Goal: Information Seeking & Learning: Learn about a topic

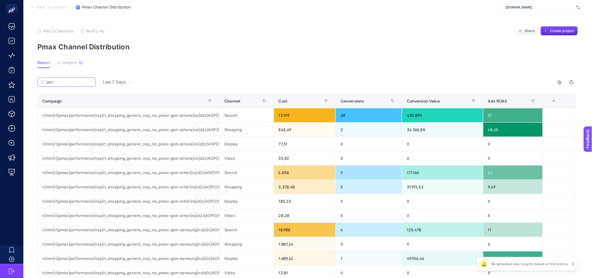
click at [68, 84] on input "gsm" at bounding box center [67, 82] width 40 height 4
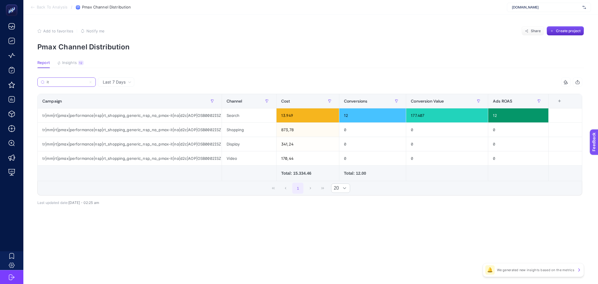
click at [76, 81] on input "it" at bounding box center [67, 82] width 40 height 4
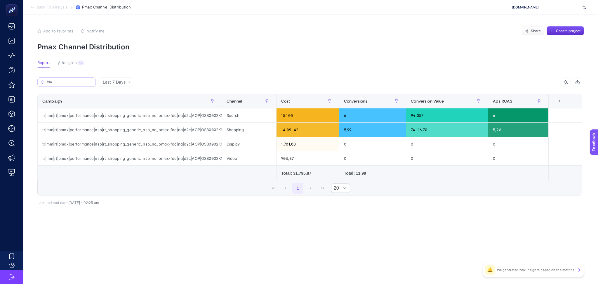
click at [58, 79] on label "fda" at bounding box center [66, 81] width 58 height 9
click at [0, 0] on input "Search" at bounding box center [0, 0] width 0 height 0
click at [58, 79] on label "fda" at bounding box center [66, 81] width 58 height 9
click at [0, 0] on input "Search" at bounding box center [0, 0] width 0 height 0
click at [58, 82] on input "fda" at bounding box center [69, 82] width 46 height 4
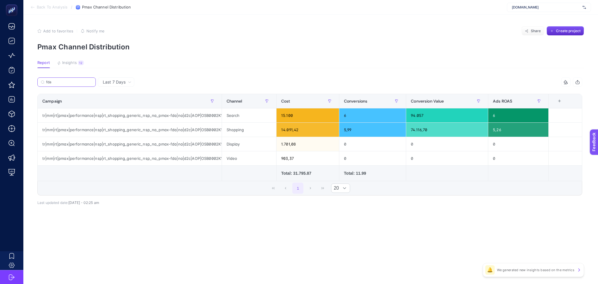
click at [58, 82] on input "fda" at bounding box center [69, 82] width 46 height 4
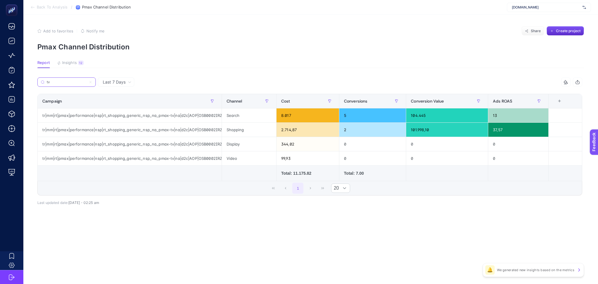
click at [58, 82] on input "tv" at bounding box center [67, 82] width 40 height 4
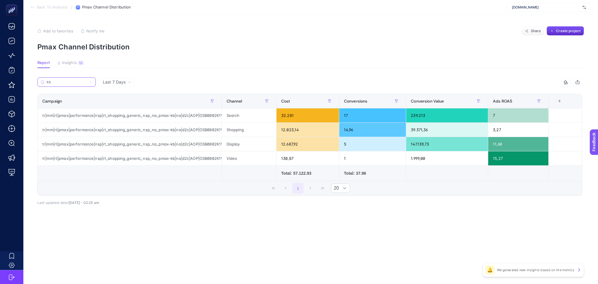
type input "kb"
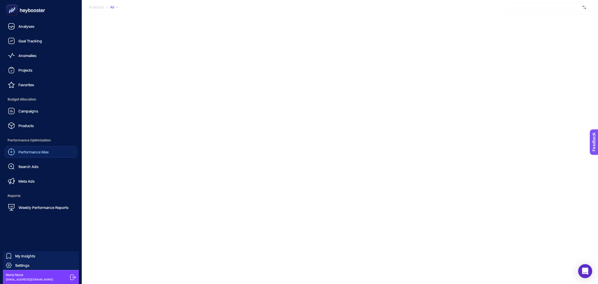
click at [25, 154] on div "Performance Max" at bounding box center [28, 151] width 41 height 7
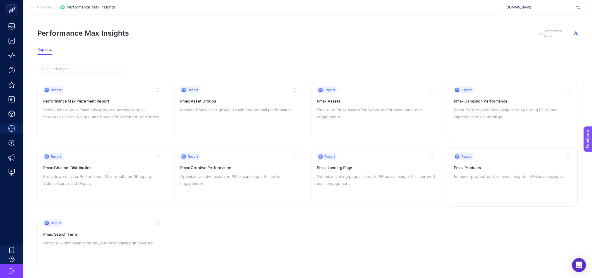
click at [487, 159] on div "Report Pmax Products Enhance product performance insights in PMax campaigns." at bounding box center [513, 177] width 118 height 48
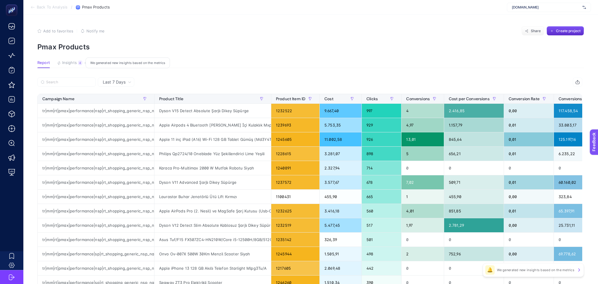
click at [103, 63] on div "We generated new insights based on the metrics" at bounding box center [128, 63] width 84 height 11
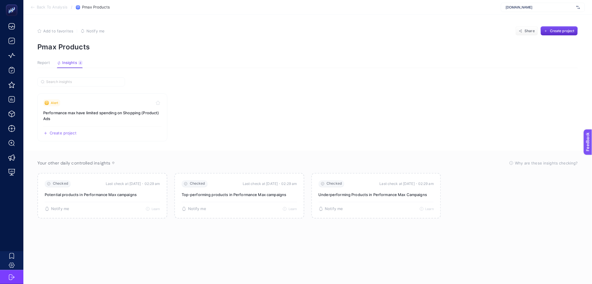
click at [44, 61] on span "Report" at bounding box center [43, 62] width 13 height 5
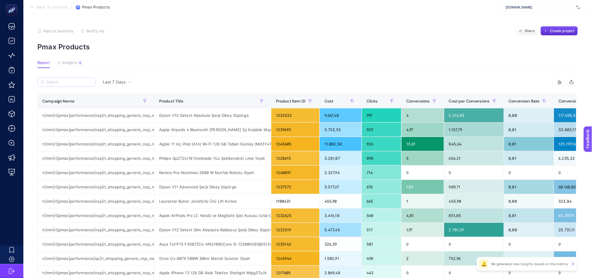
click at [70, 84] on label at bounding box center [66, 81] width 58 height 9
click at [70, 84] on input "Search" at bounding box center [69, 82] width 46 height 4
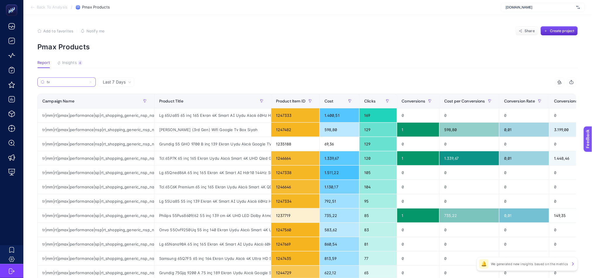
click at [67, 80] on input "tv" at bounding box center [67, 82] width 40 height 4
type input "tv"
click at [419, 102] on span "Conversions" at bounding box center [414, 101] width 24 height 5
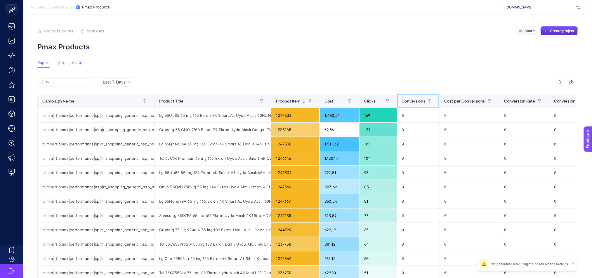
click at [419, 102] on span "Conversions" at bounding box center [414, 101] width 24 height 5
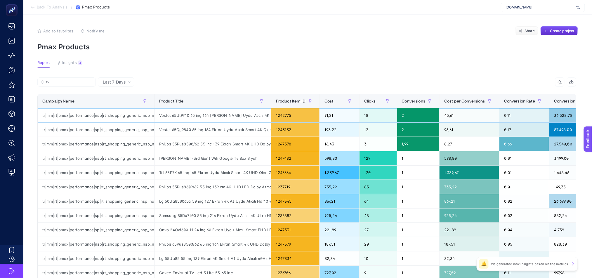
click at [203, 117] on div "Vestel 65Ut9740 65 inç 164 cm Dahili Uydu Alıcılı 4K UHD Smart LCD TV" at bounding box center [212, 115] width 117 height 14
copy tr "Vestel 65Ut9740 65 inç 164 cm Dahili Uydu Alıcılı 4K UHD Smart LCD TV"
